Goal: Navigation & Orientation: Go to known website

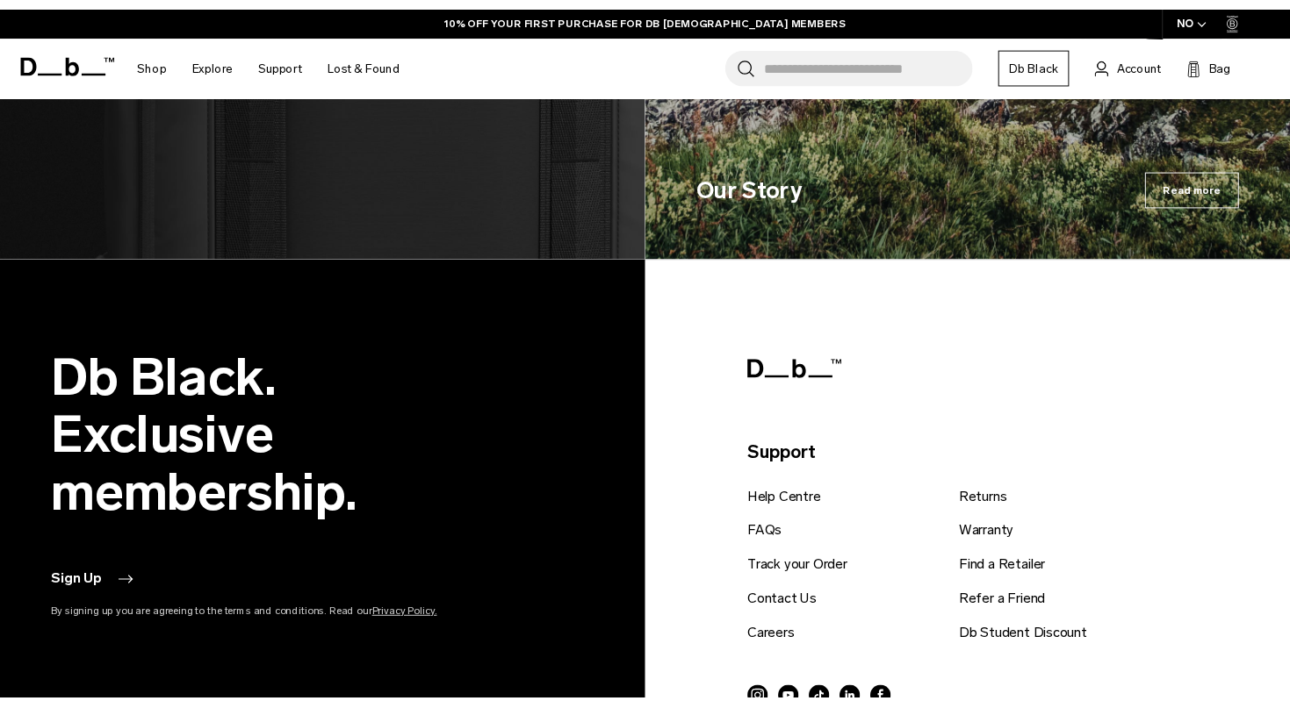
scroll to position [3758, 0]
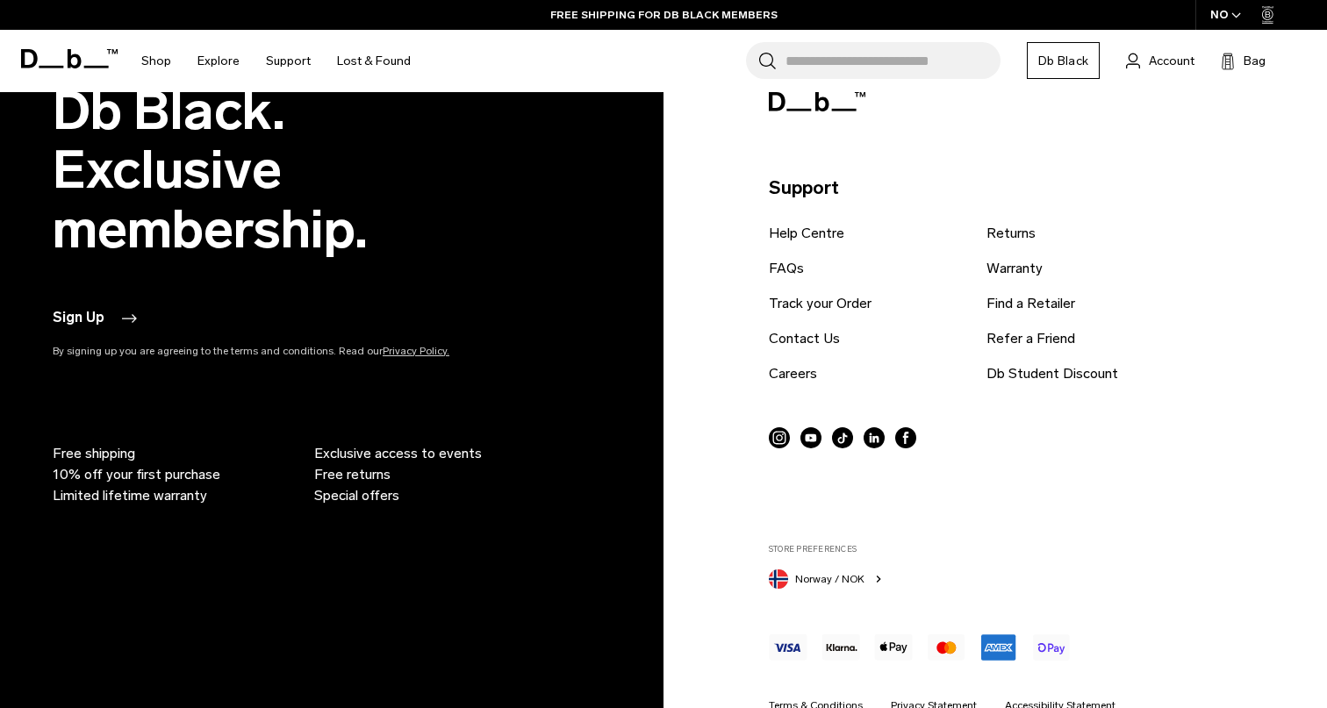
drag, startPoint x: 802, startPoint y: 673, endPoint x: 861, endPoint y: 668, distance: 59.1
copy p "Db Equipment"
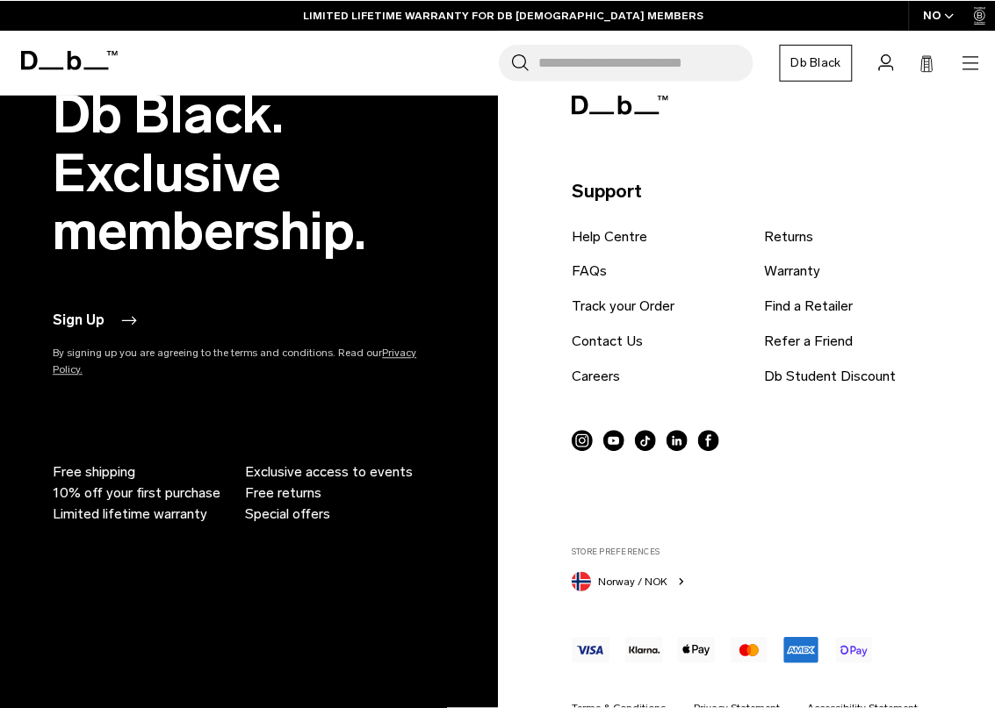
scroll to position [3421, 0]
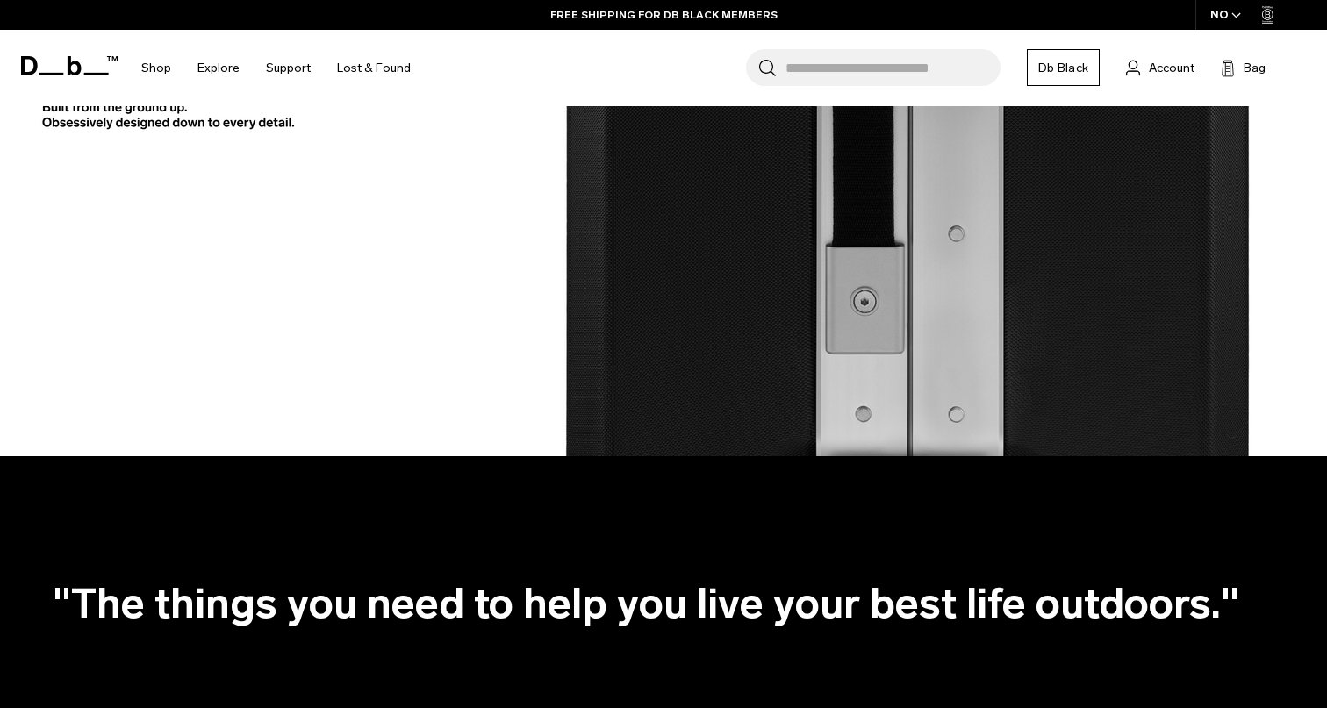
scroll to position [3731, 0]
